Goal: Task Accomplishment & Management: Manage account settings

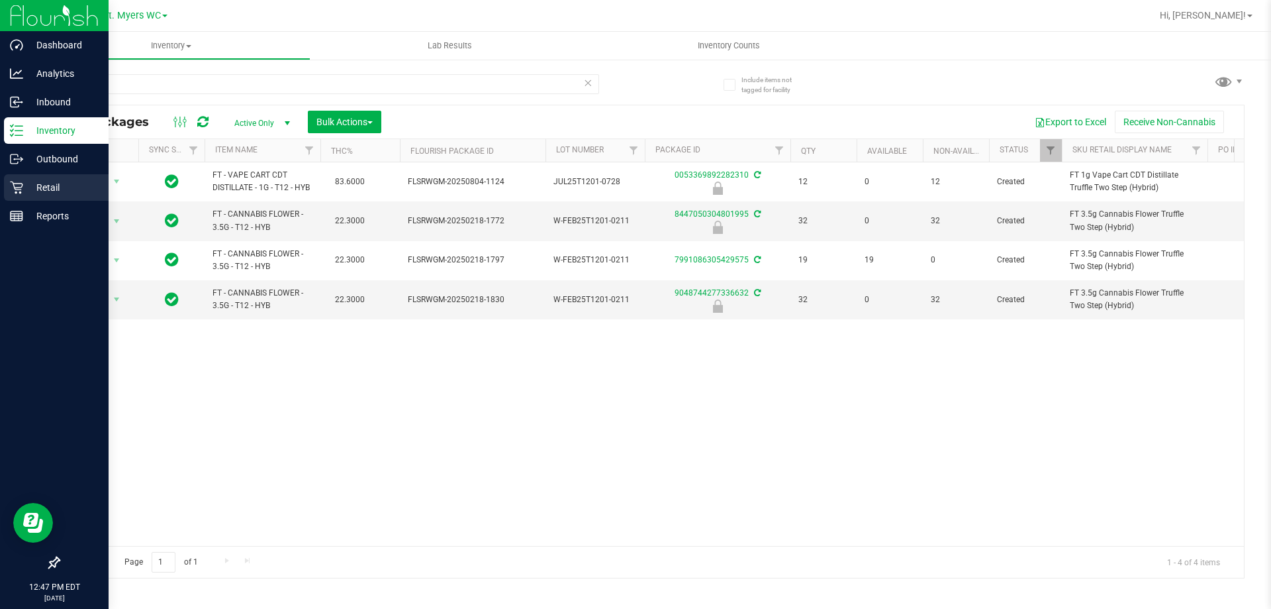
click at [54, 184] on p "Retail" at bounding box center [62, 187] width 79 height 16
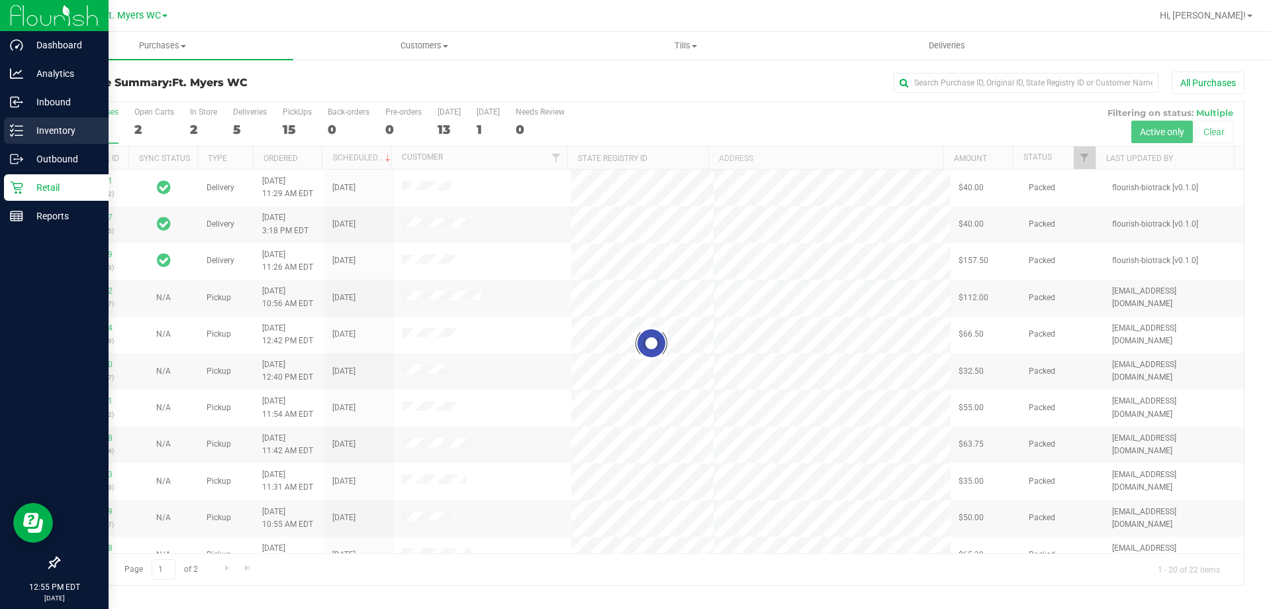
click at [22, 127] on icon at bounding box center [16, 130] width 13 height 13
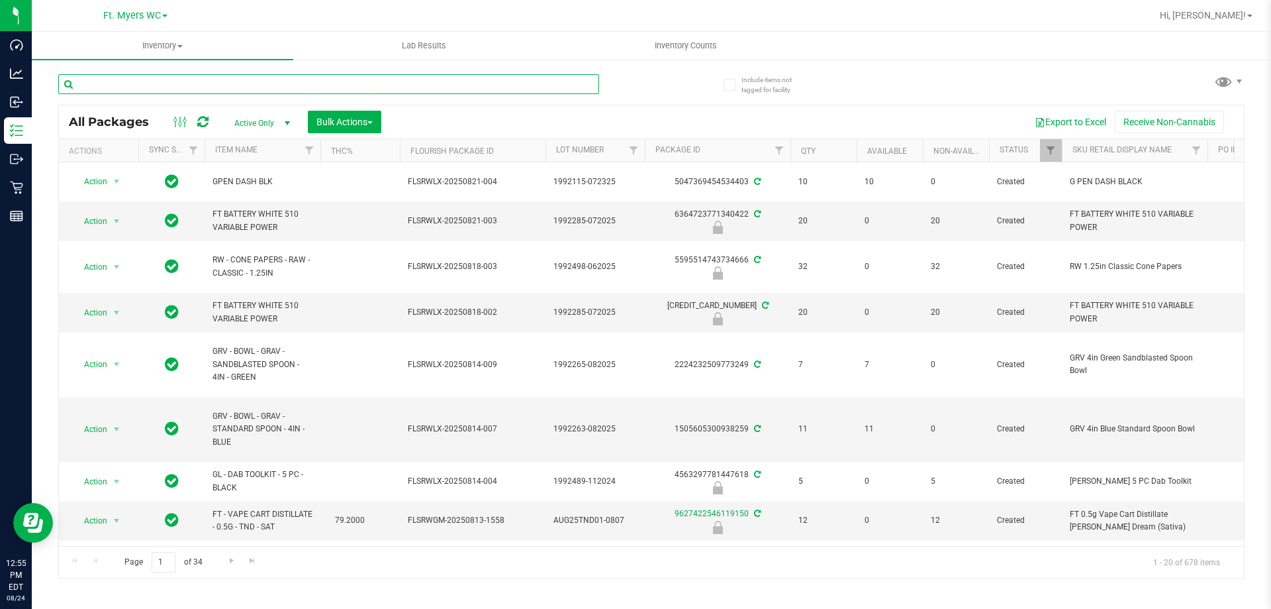
drag, startPoint x: 38, startPoint y: 136, endPoint x: 181, endPoint y: 83, distance: 152.3
click at [181, 83] on input "text" at bounding box center [328, 84] width 541 height 20
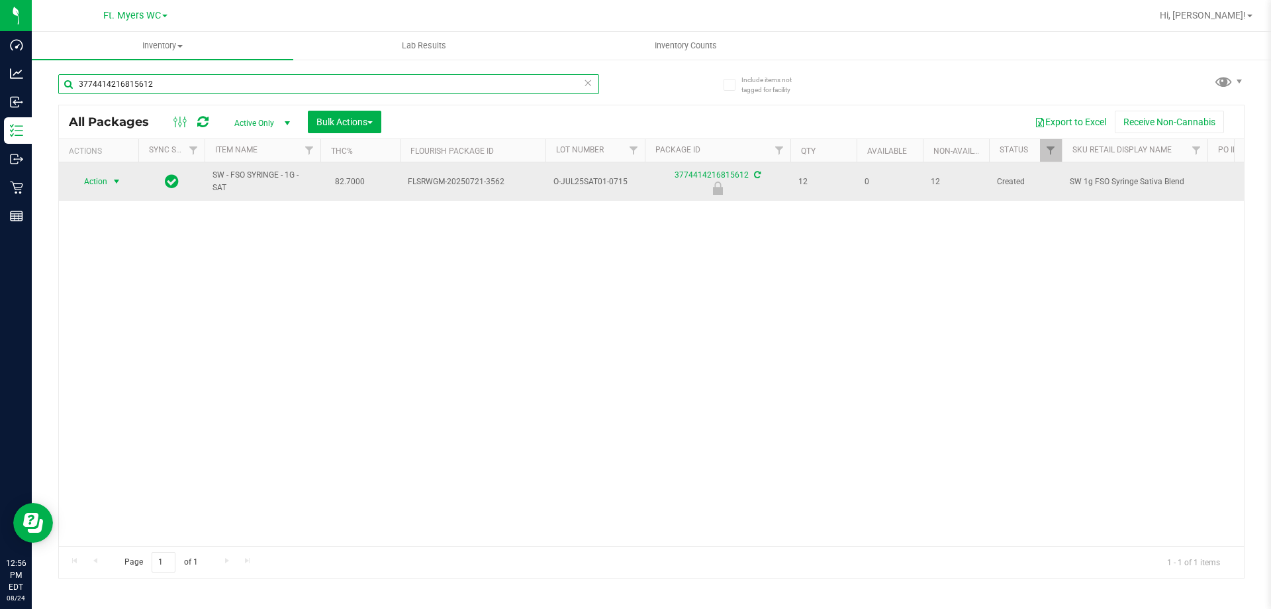
type input "3774414216815612"
click at [109, 182] on span "select" at bounding box center [117, 181] width 17 height 19
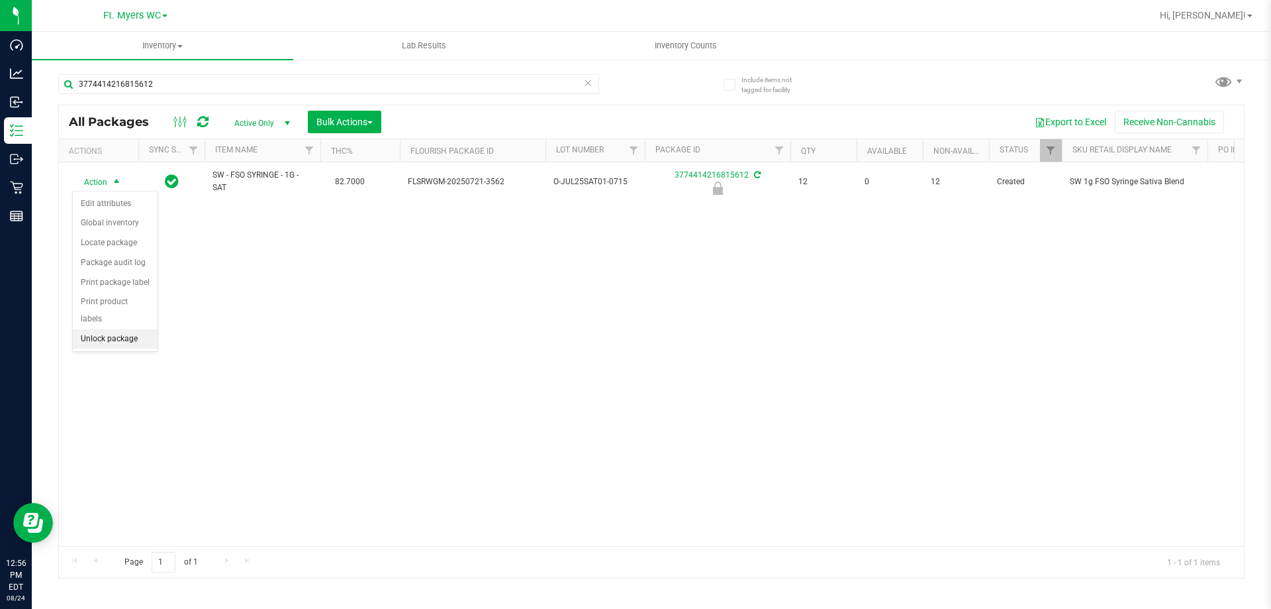
click at [89, 329] on li "Unlock package" at bounding box center [115, 339] width 85 height 20
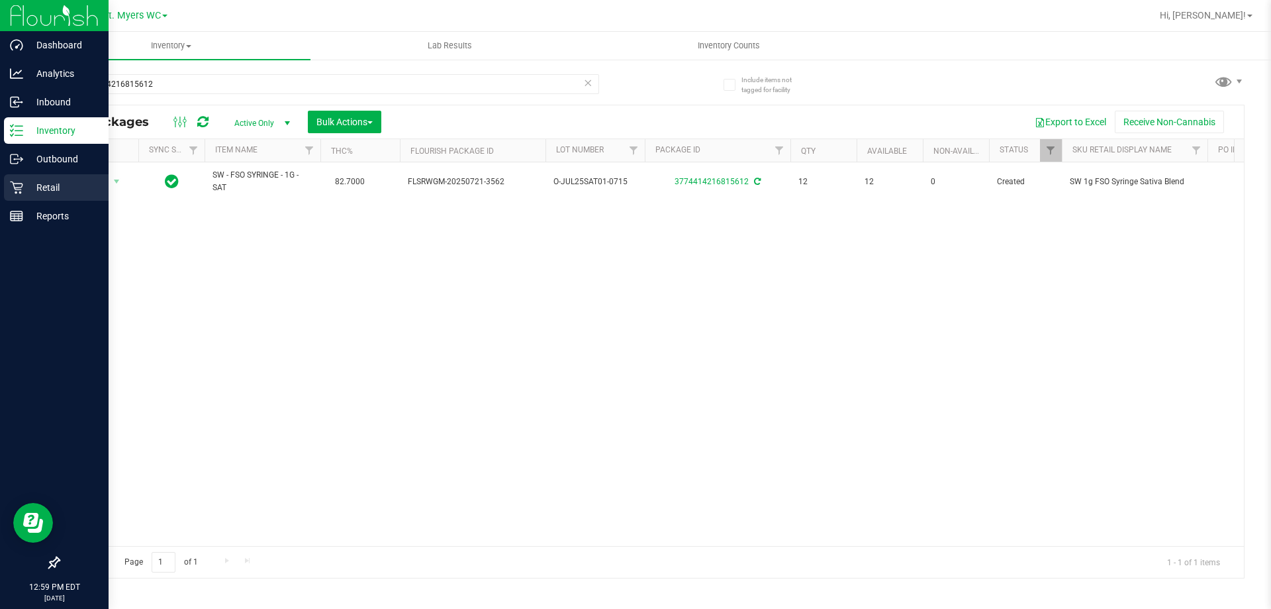
click at [65, 179] on div "Retail" at bounding box center [56, 187] width 105 height 26
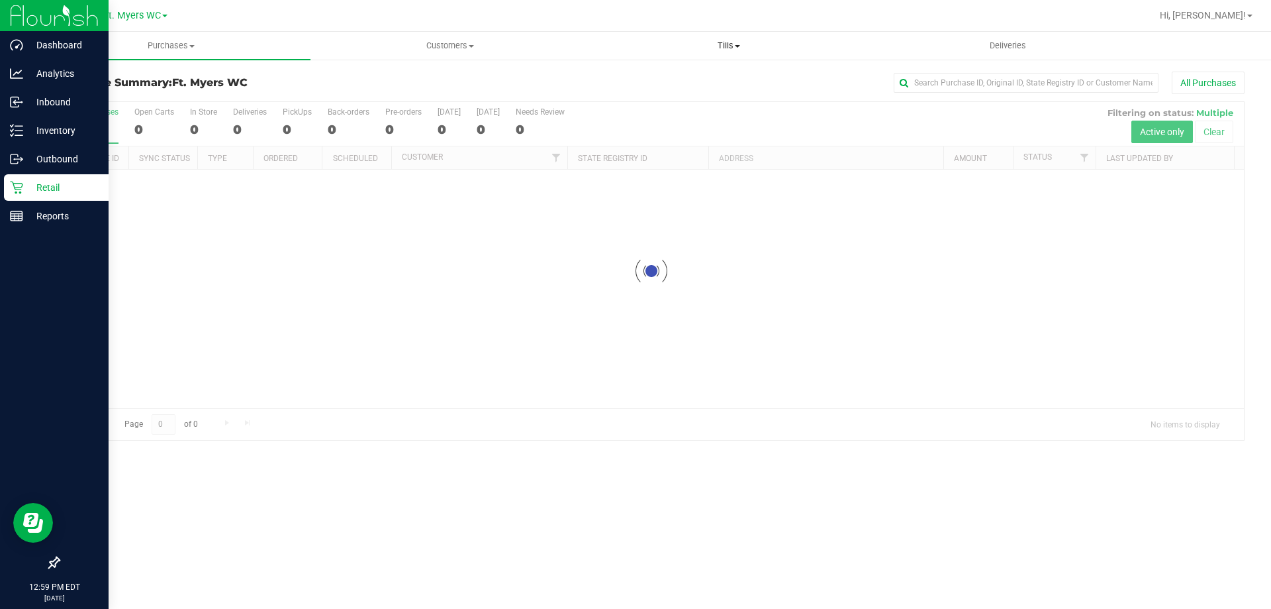
click at [712, 45] on span "Tills" at bounding box center [728, 46] width 277 height 12
click at [698, 78] on li "Manage tills" at bounding box center [728, 80] width 279 height 16
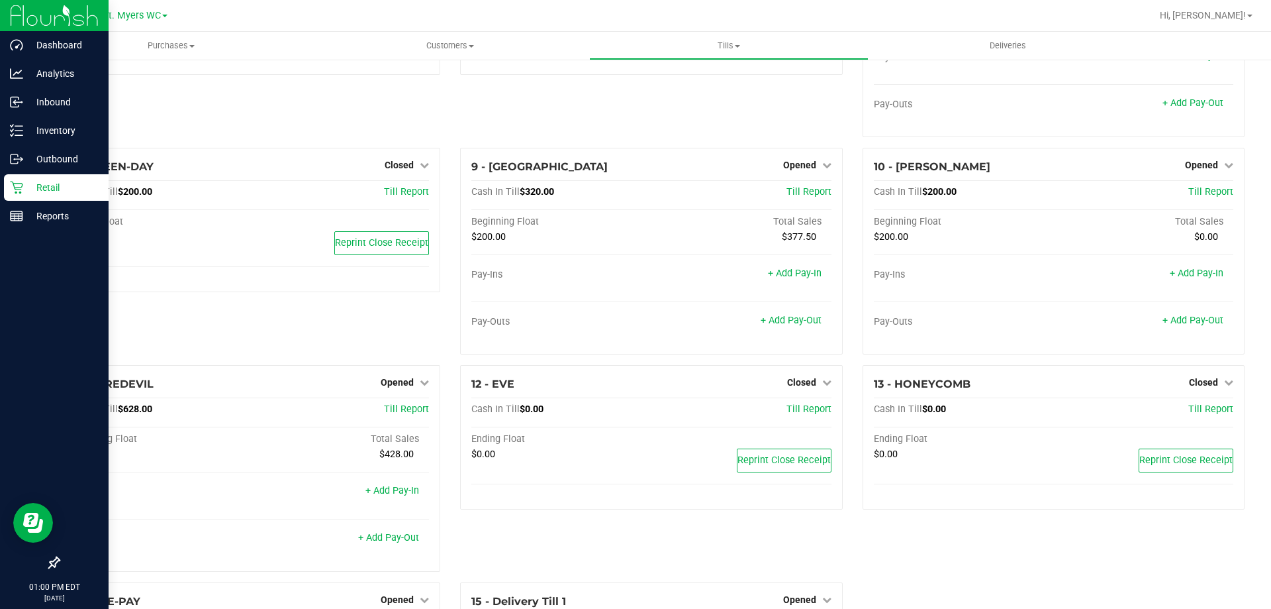
scroll to position [288, 0]
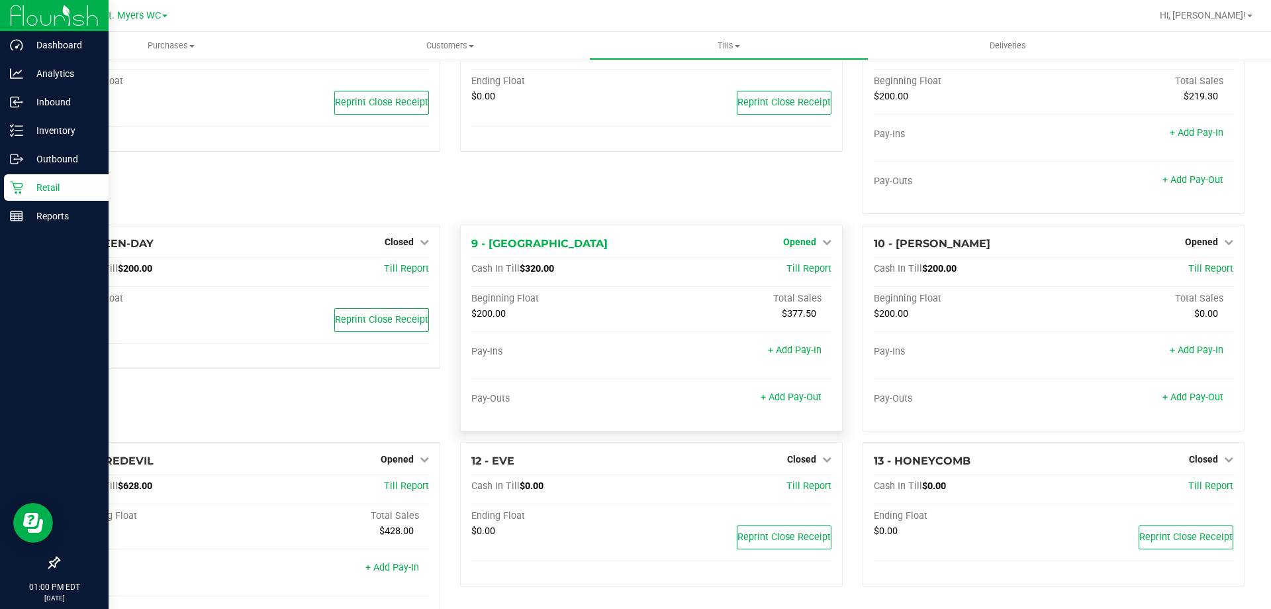
click at [803, 246] on span "Opened" at bounding box center [799, 241] width 33 height 11
click at [797, 266] on link "Close Till" at bounding box center [801, 269] width 36 height 11
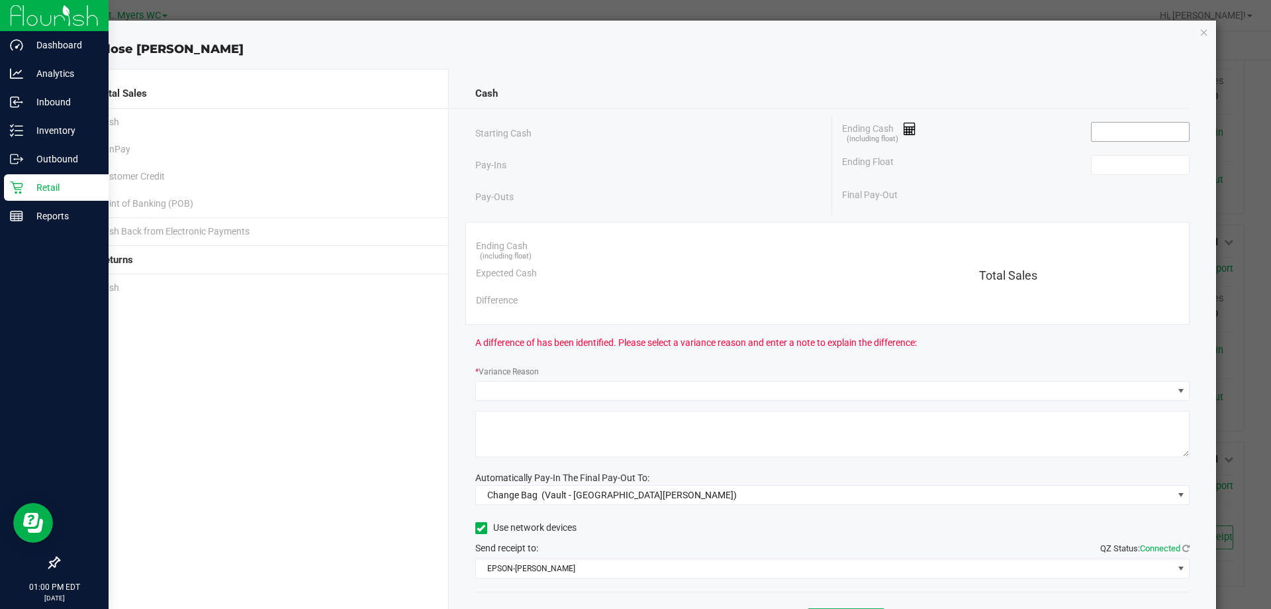
click at [1102, 136] on input at bounding box center [1140, 132] width 97 height 19
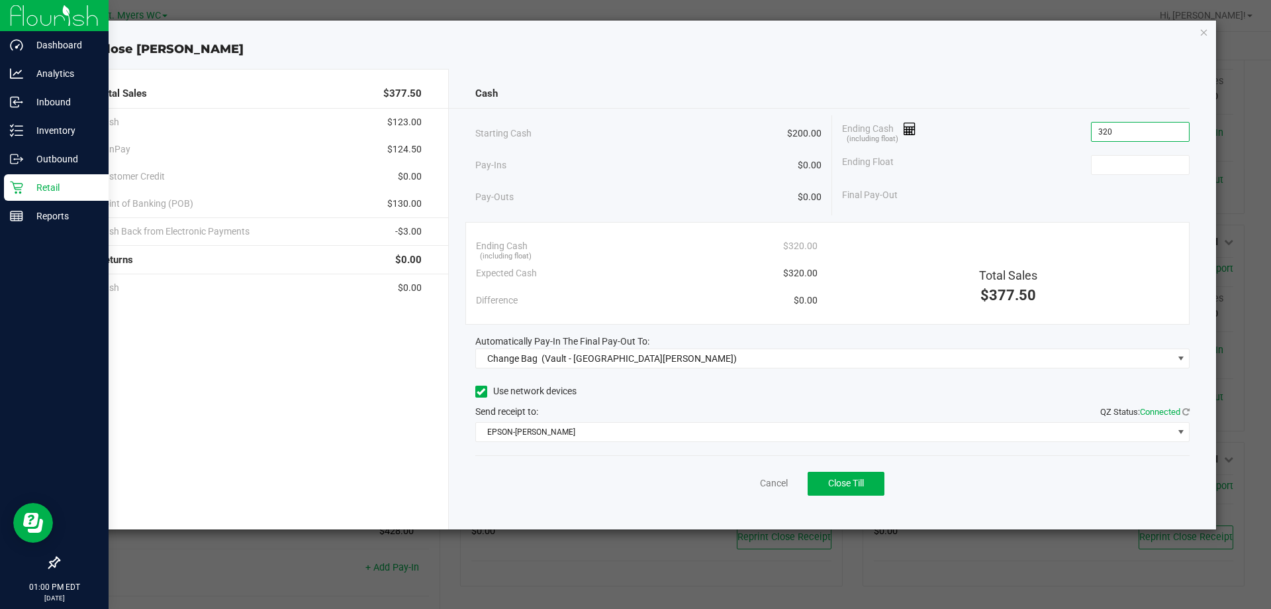
type input "$320.00"
type input "$200.00"
click at [634, 344] on span "Automatically Pay-In The Final Pay-Out To:" at bounding box center [562, 341] width 174 height 11
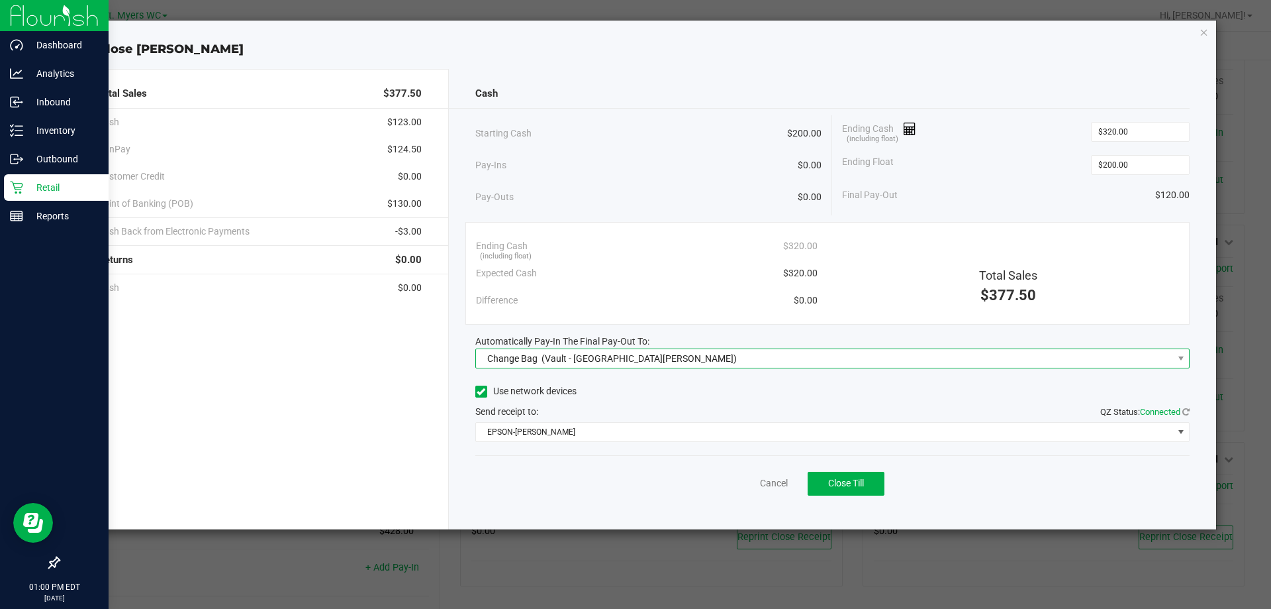
click at [638, 353] on span "Change Bag (Vault - [GEOGRAPHIC_DATA][PERSON_NAME])" at bounding box center [824, 358] width 697 height 19
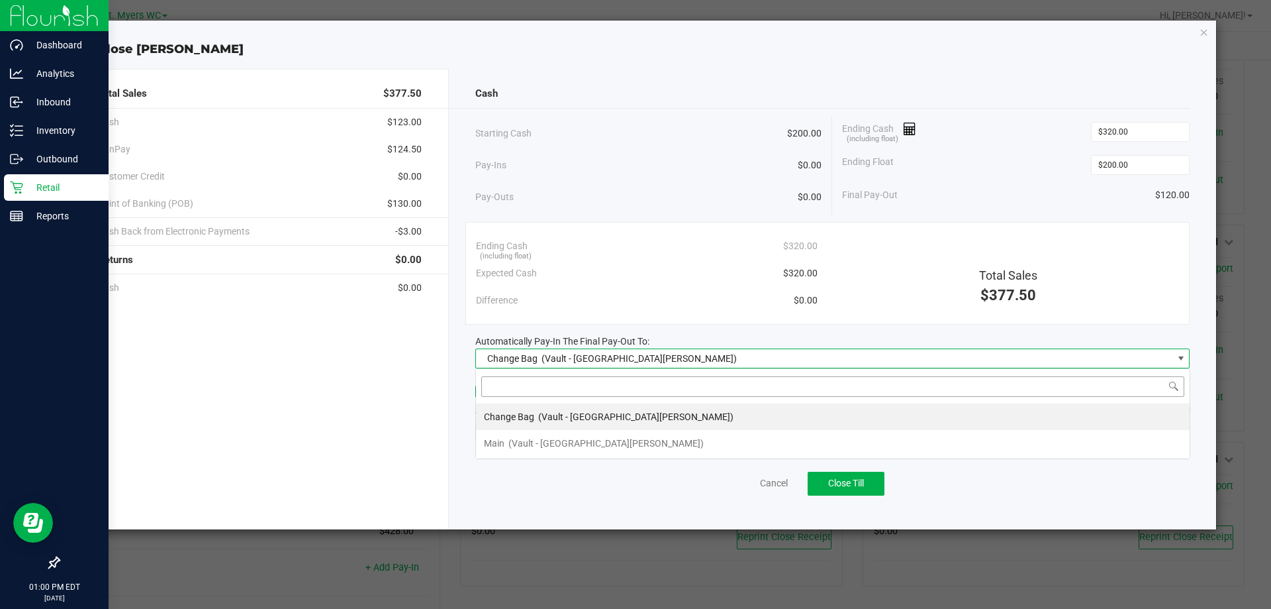
scroll to position [20, 715]
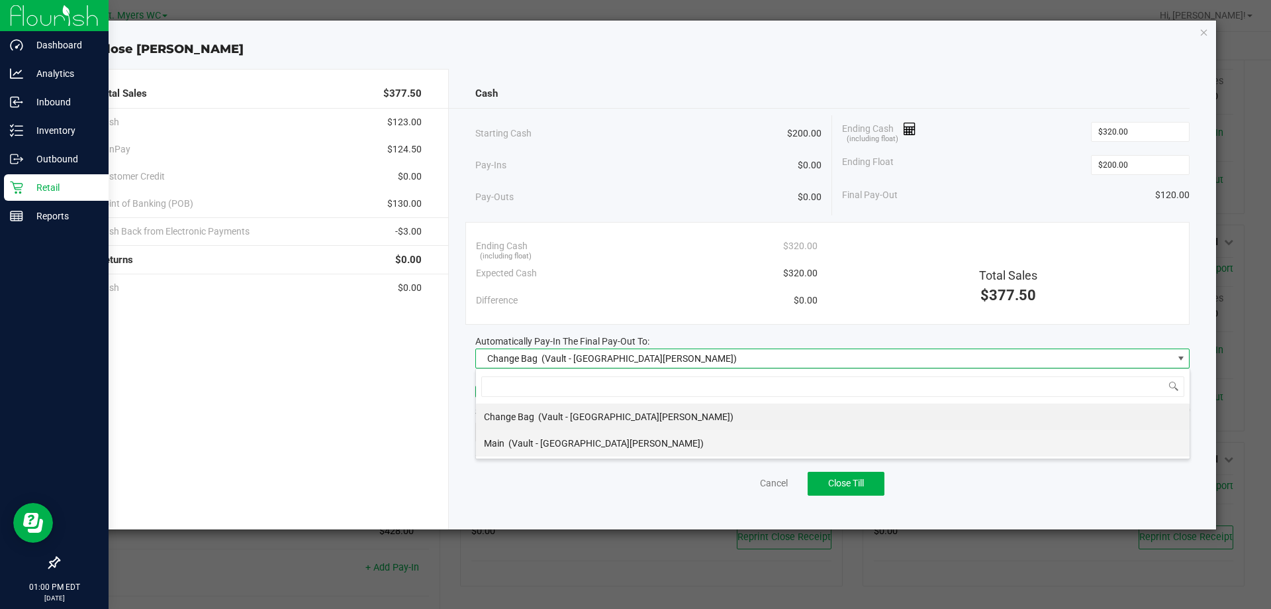
click at [585, 435] on div "Main (Vault - [GEOGRAPHIC_DATA][PERSON_NAME])" at bounding box center [594, 443] width 220 height 24
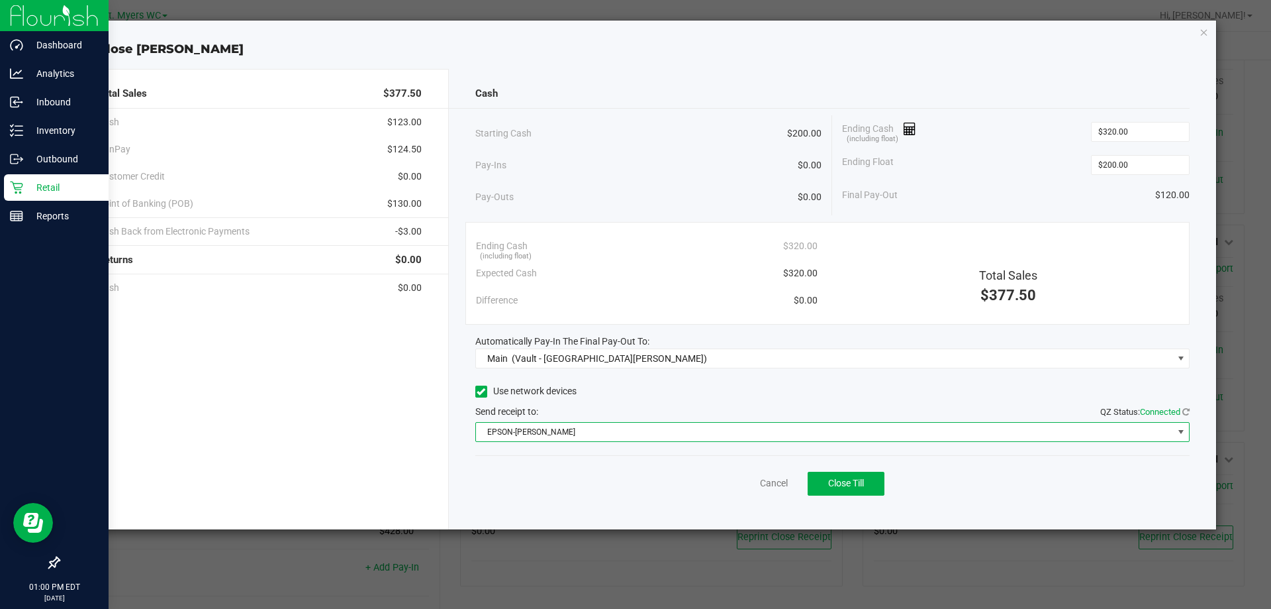
click at [582, 432] on span "EPSON-[PERSON_NAME]" at bounding box center [824, 431] width 697 height 19
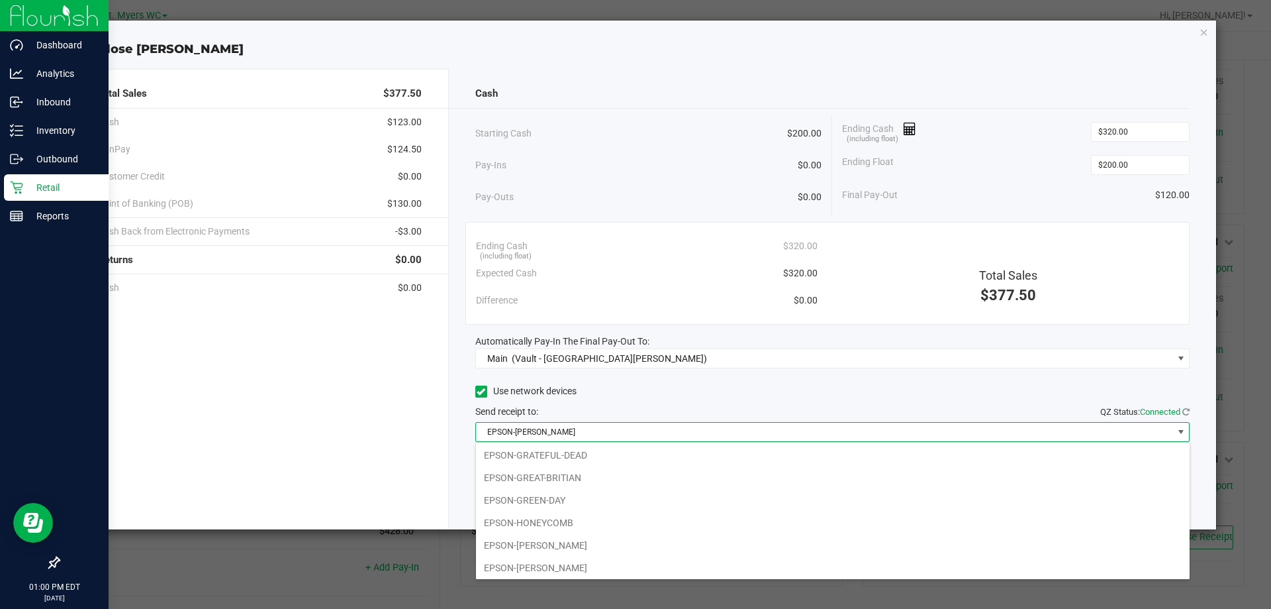
scroll to position [93, 0]
click at [572, 522] on li "EPSON-HONEYCOMB" at bounding box center [833, 520] width 714 height 23
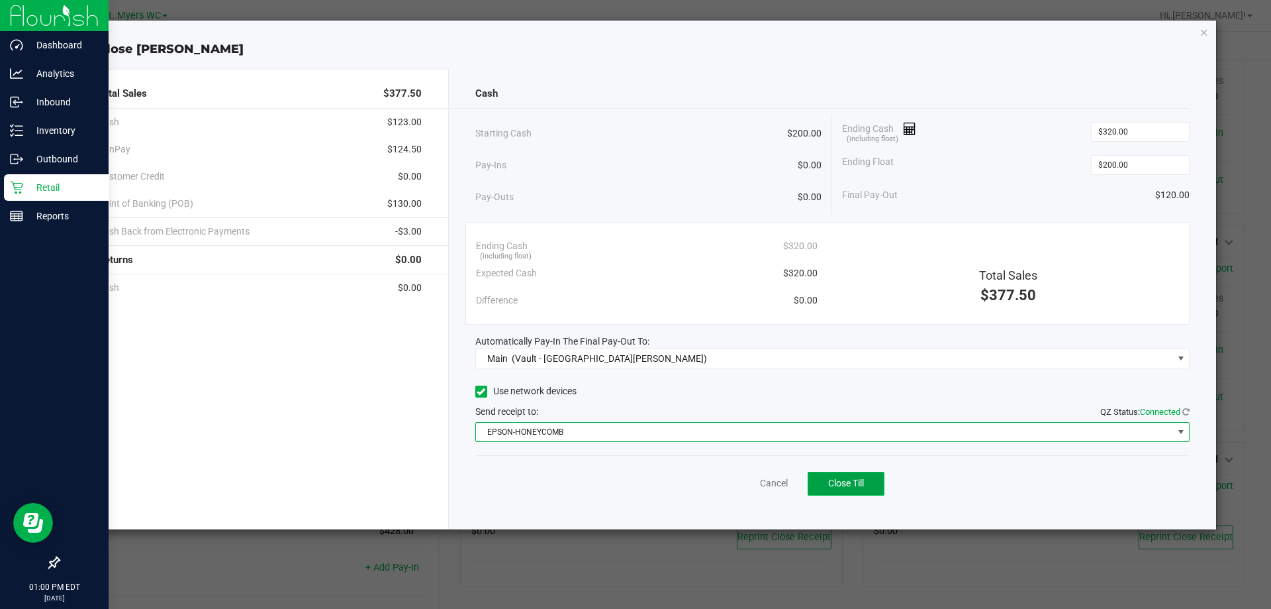
click at [862, 480] on span "Close Till" at bounding box center [846, 482] width 36 height 11
